Goal: Find specific page/section: Find specific page/section

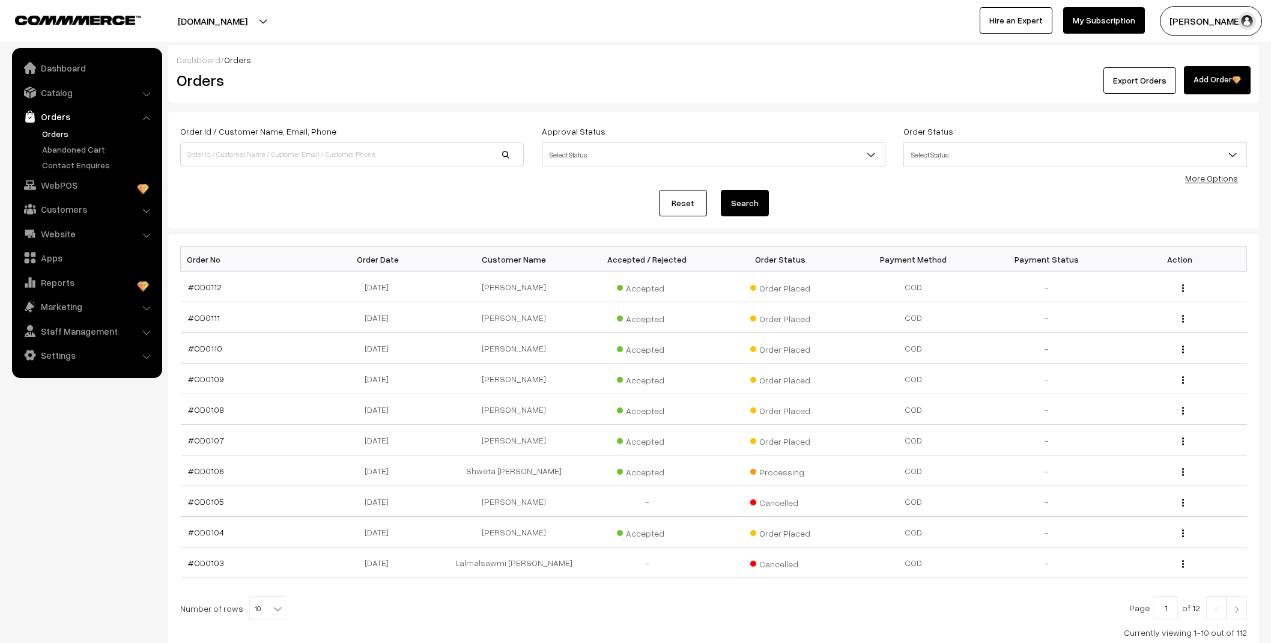
click at [68, 147] on link "Abandoned Cart" at bounding box center [98, 149] width 119 height 13
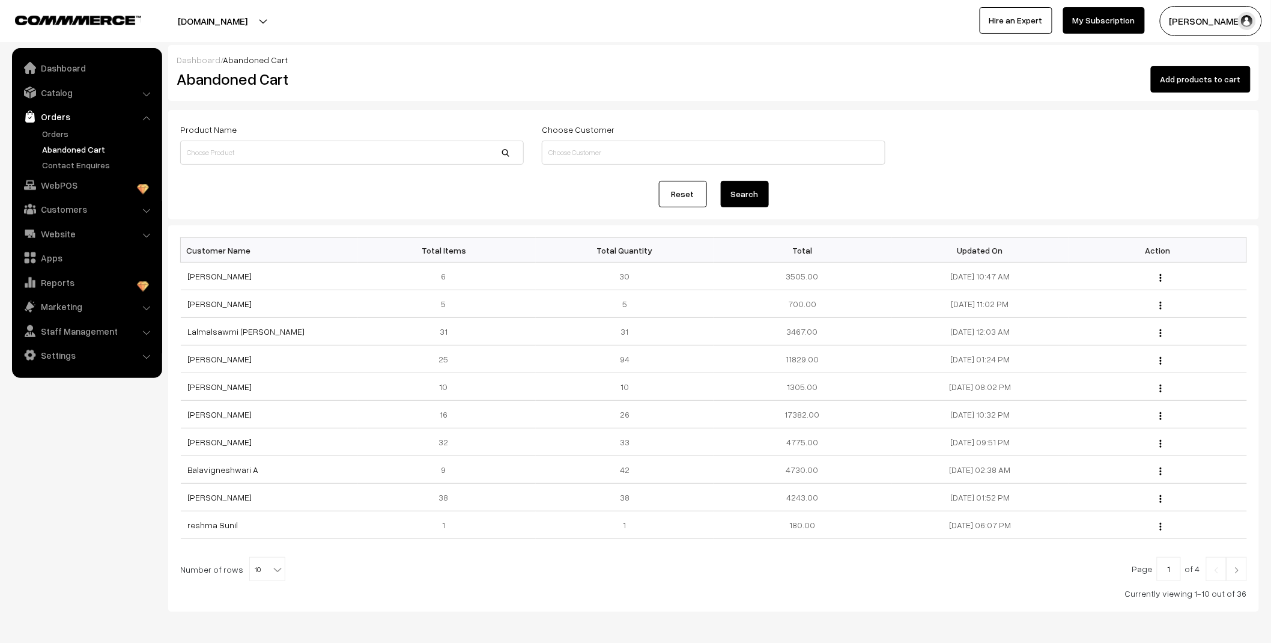
click at [56, 127] on link "Orders" at bounding box center [98, 133] width 119 height 13
